Goal: Task Accomplishment & Management: Complete application form

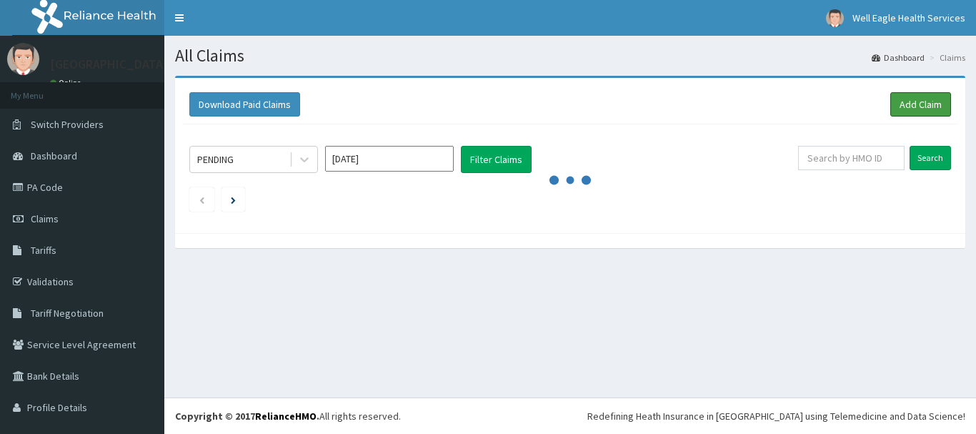
click at [920, 96] on link "Add Claim" at bounding box center [920, 104] width 61 height 24
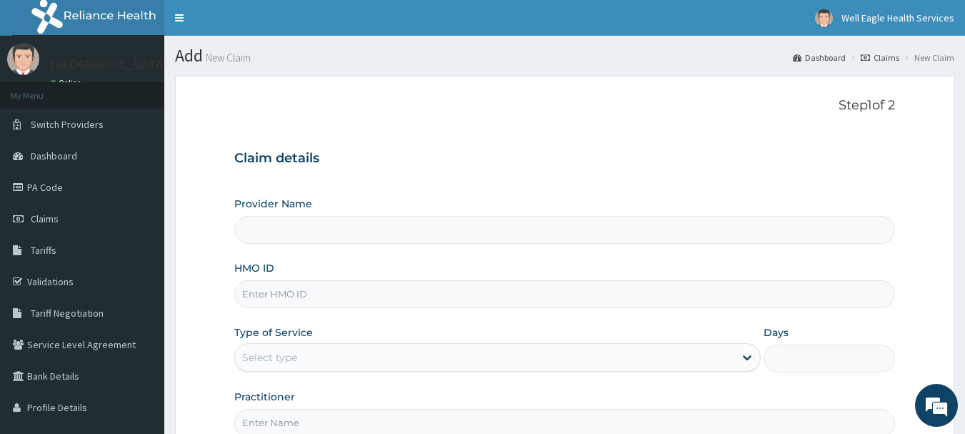
type input "[GEOGRAPHIC_DATA]"
click at [501, 285] on input "HMO ID" at bounding box center [564, 294] width 661 height 28
type input "CYA/10394/A"
click at [396, 361] on div "Select type" at bounding box center [484, 357] width 499 height 23
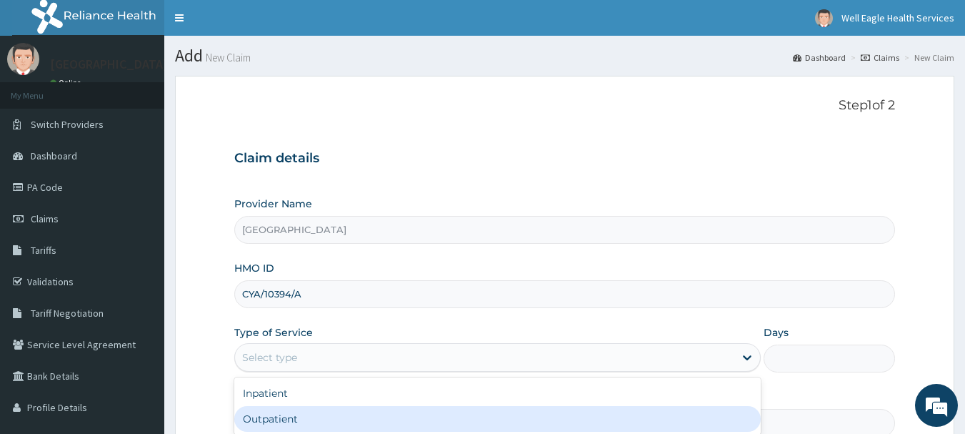
click at [384, 424] on div "Outpatient" at bounding box center [497, 419] width 526 height 26
type input "1"
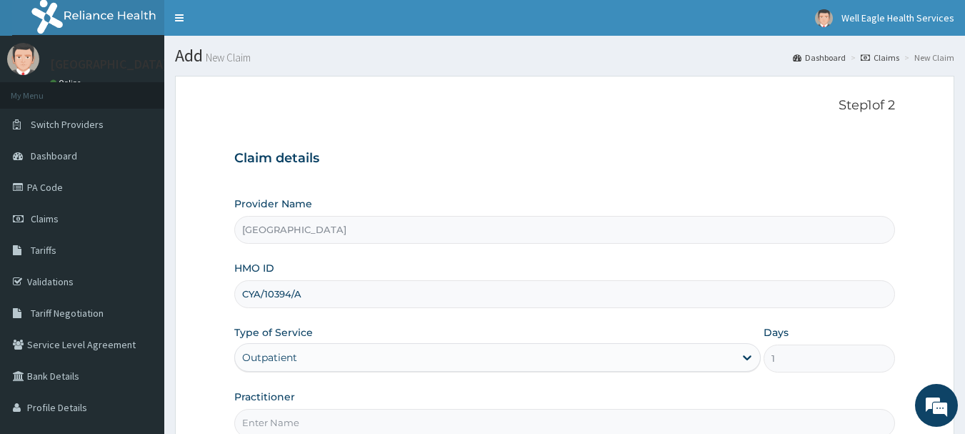
click at [384, 424] on input "Practitioner" at bounding box center [564, 423] width 661 height 28
type input "AKINOLA"
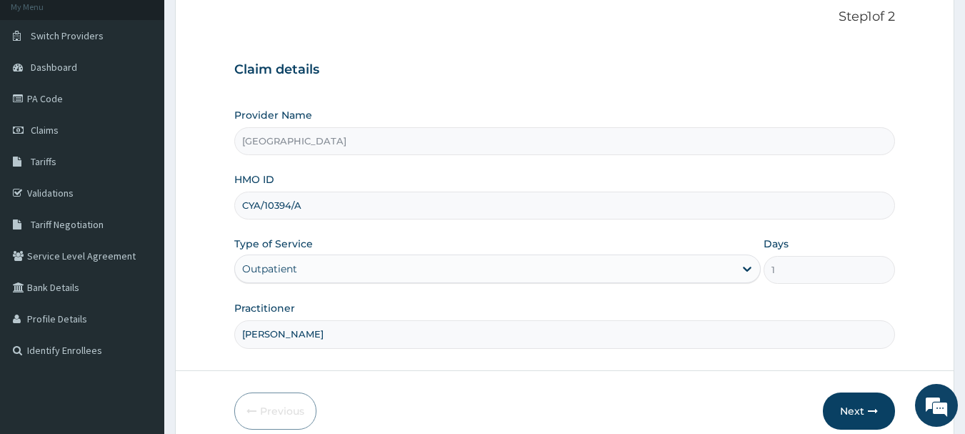
scroll to position [154, 0]
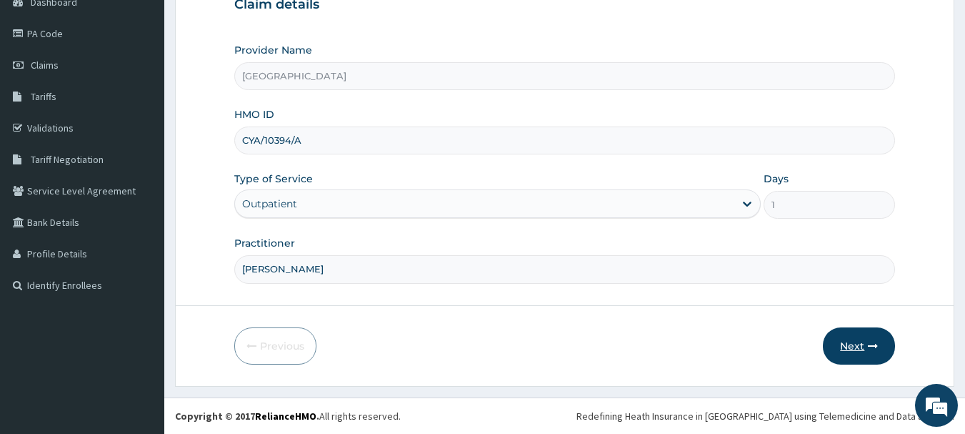
click at [856, 327] on button "Next" at bounding box center [859, 345] width 72 height 37
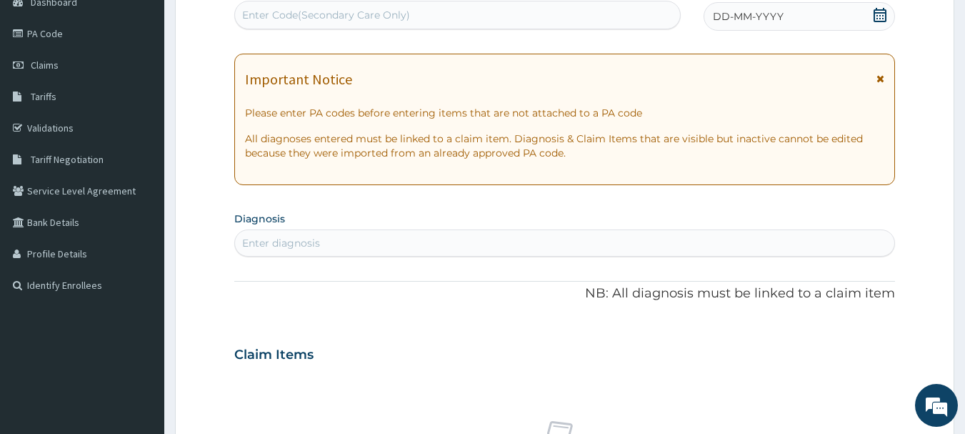
click at [784, 22] on div "DD-MM-YYYY" at bounding box center [799, 16] width 191 height 29
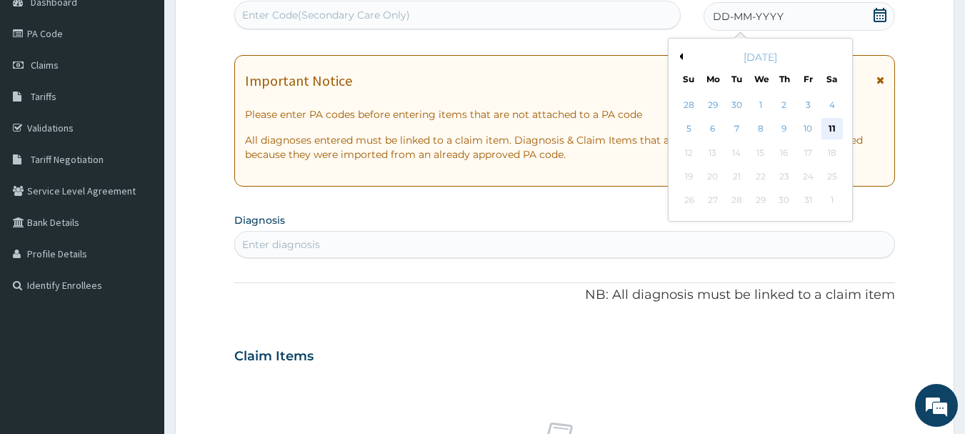
click at [835, 125] on div "11" at bounding box center [831, 129] width 21 height 21
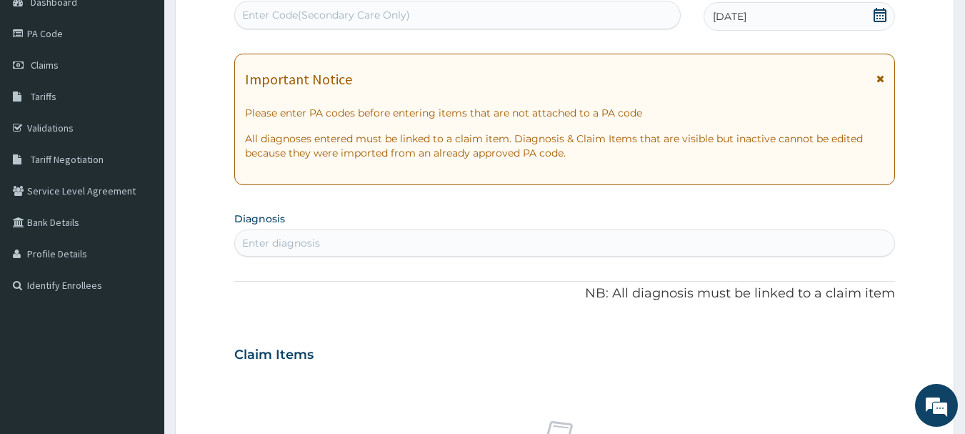
click at [652, 240] on div "Enter diagnosis" at bounding box center [565, 242] width 660 height 23
type input "TYPHOID FEVER"
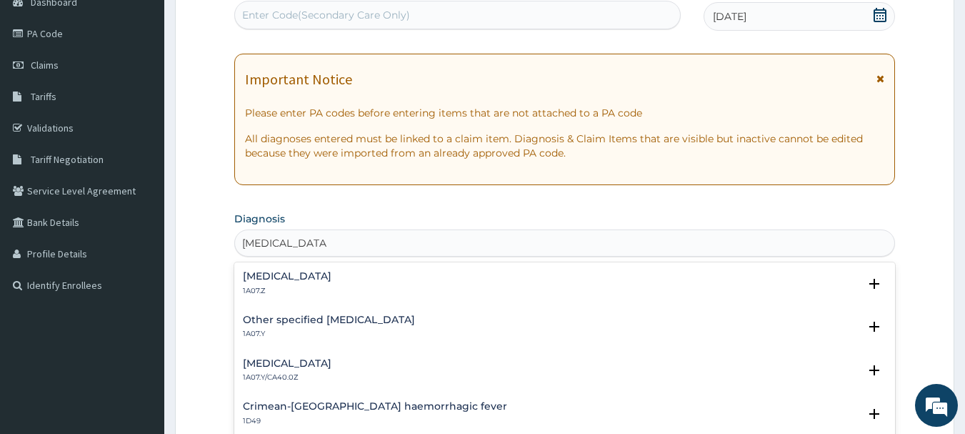
click at [274, 271] on h4 "Typhoid fever, unspecified" at bounding box center [287, 276] width 89 height 11
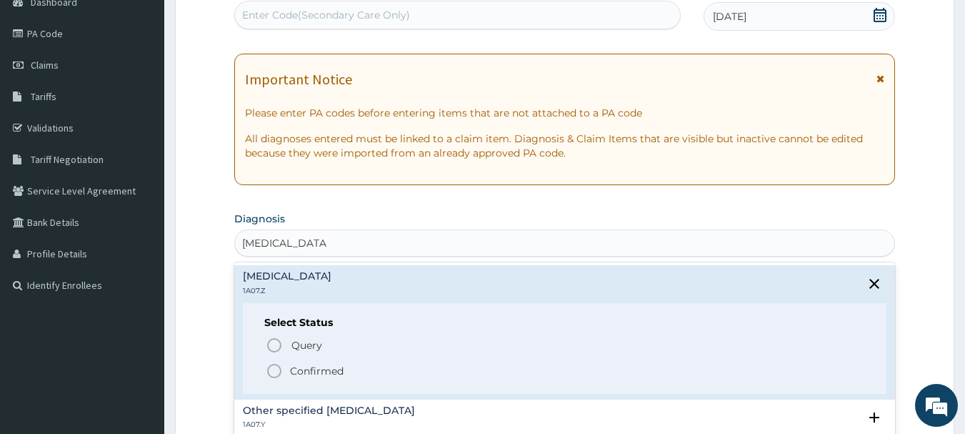
click at [276, 370] on icon "status option filled" at bounding box center [274, 370] width 17 height 17
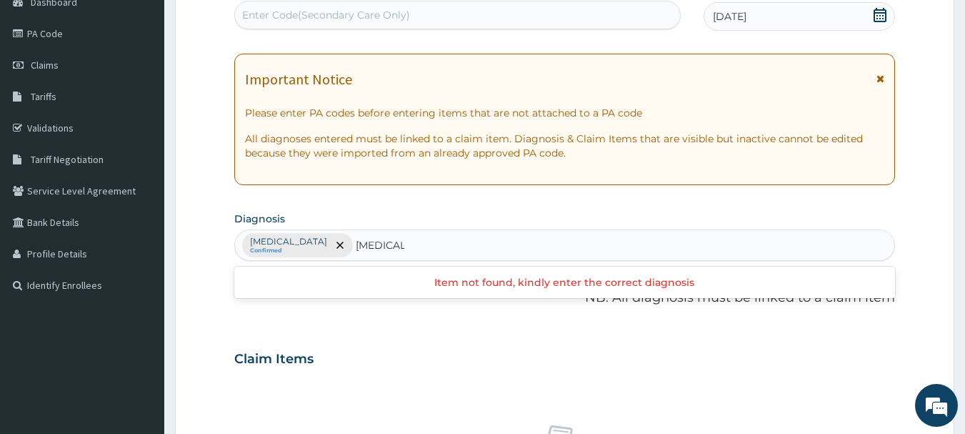
type input "MALARI"
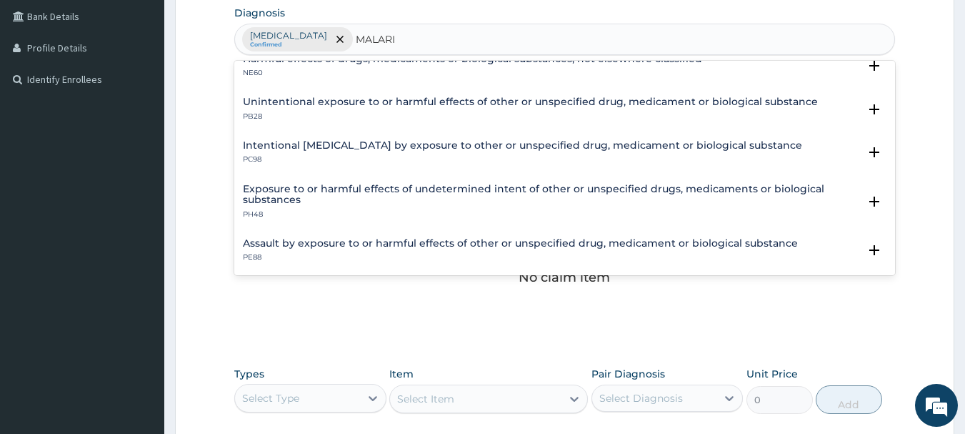
scroll to position [0, 0]
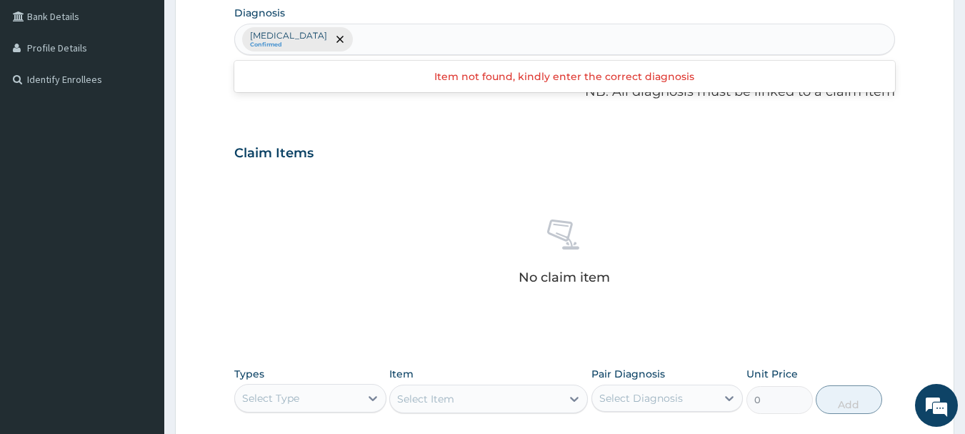
click at [655, 35] on div "Typhoid fever, unspecified Confirmed" at bounding box center [565, 39] width 660 height 30
type input "P"
type input "FEVER"
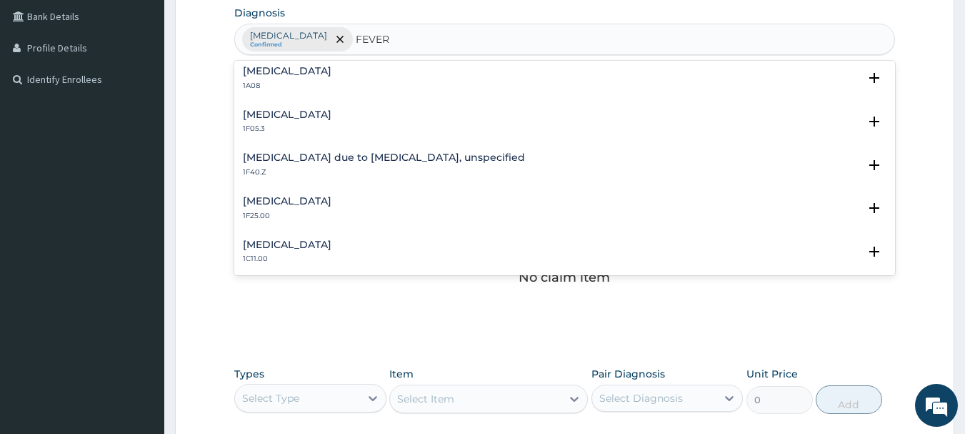
scroll to position [552, 0]
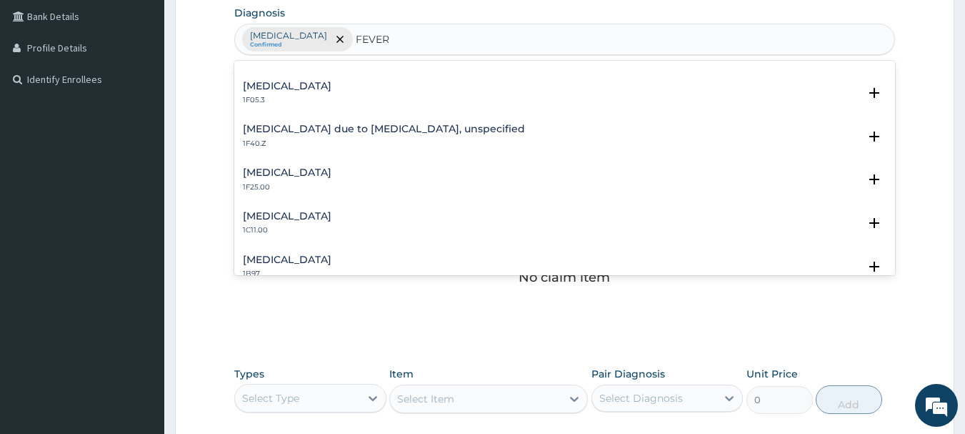
click at [399, 130] on h4 "Malaria due to Plasmodium falciparum, unspecified" at bounding box center [384, 129] width 282 height 11
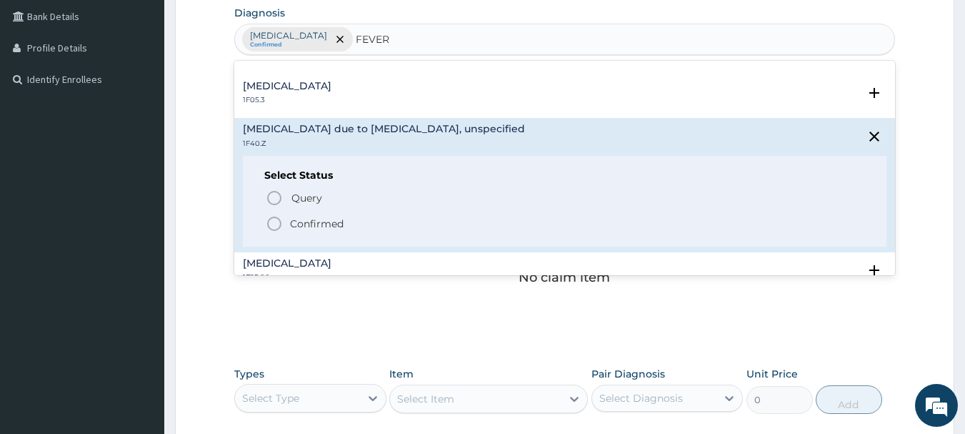
click at [274, 219] on icon "status option filled" at bounding box center [274, 223] width 17 height 17
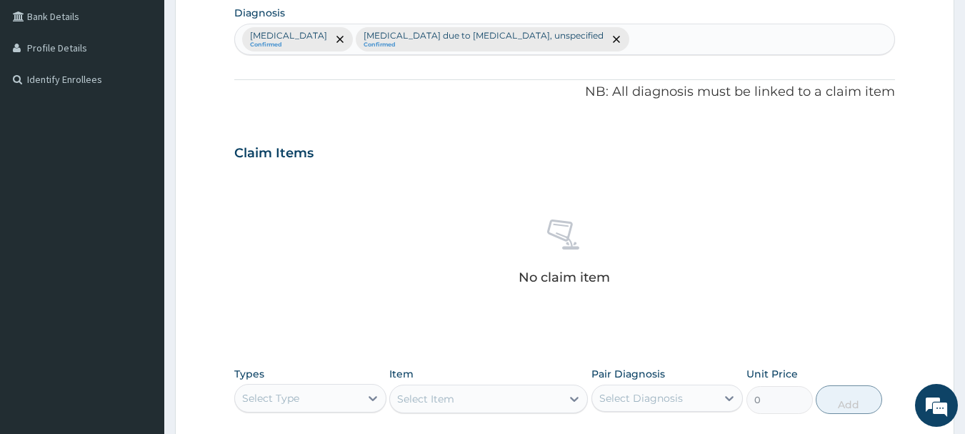
click at [726, 43] on div "Typhoid fever, unspecified Confirmed Malaria due to Plasmodium falciparum, unsp…" at bounding box center [565, 39] width 660 height 30
